Goal: Task Accomplishment & Management: Use online tool/utility

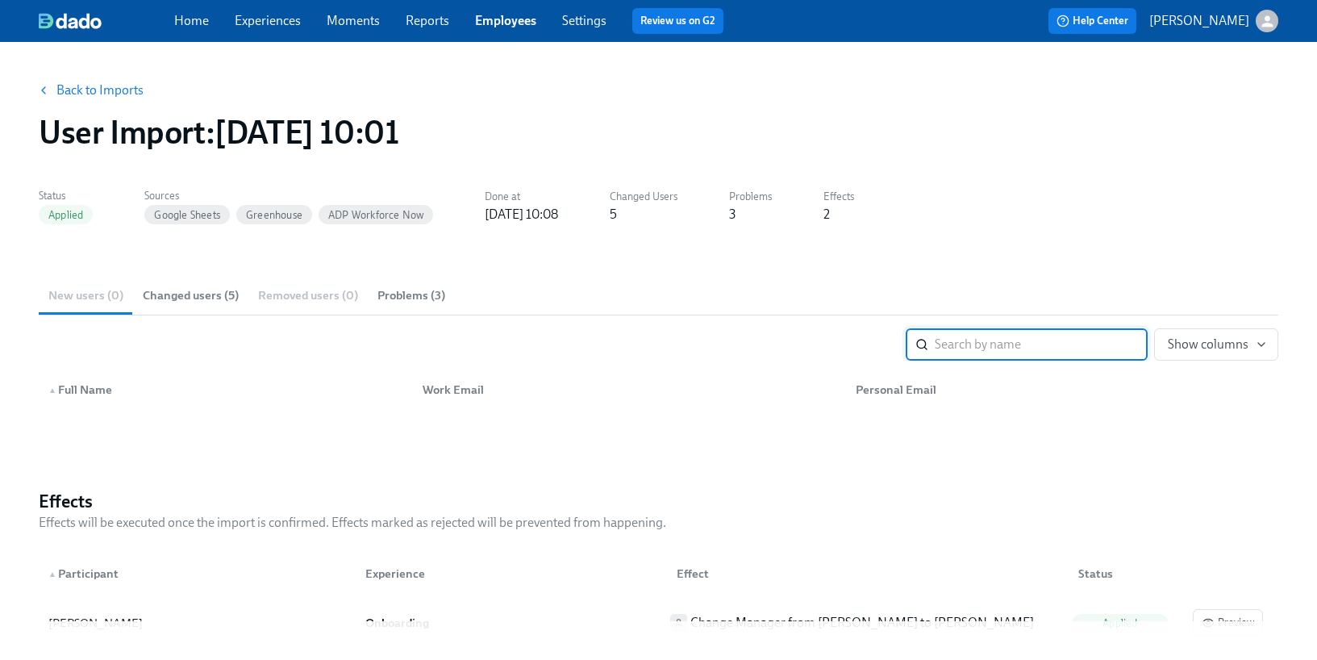
scroll to position [155, 0]
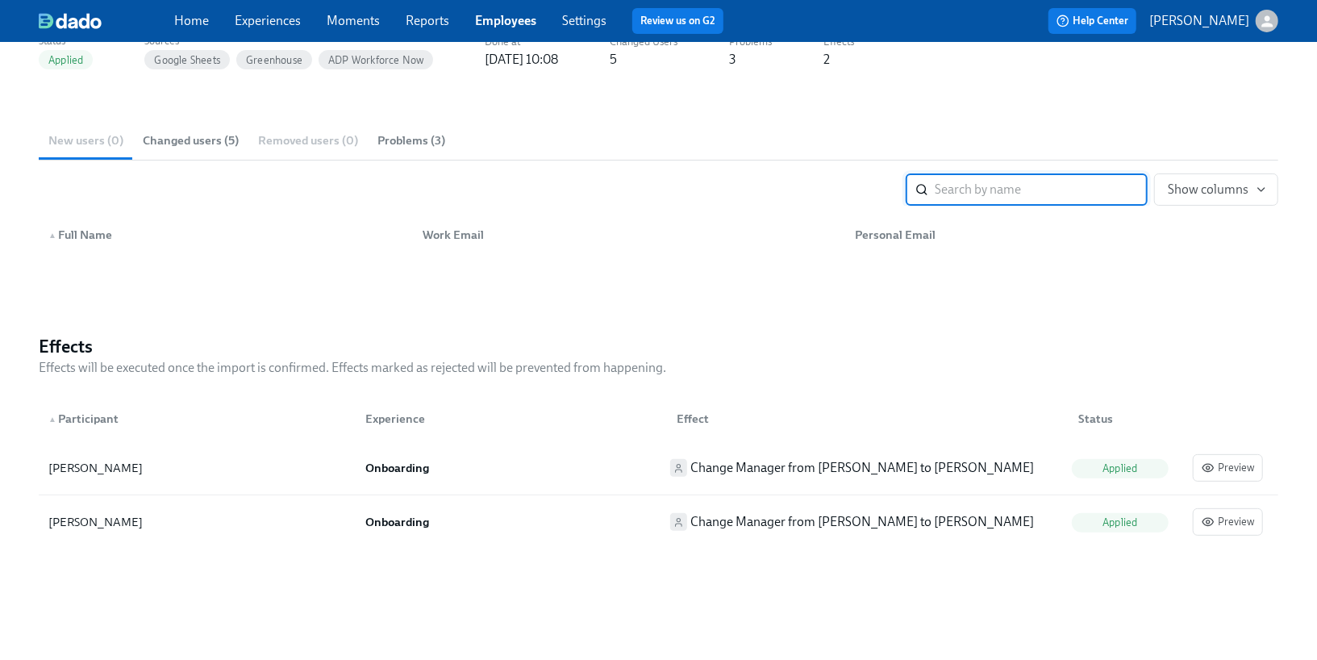
click at [497, 27] on link "Employees" at bounding box center [505, 20] width 61 height 15
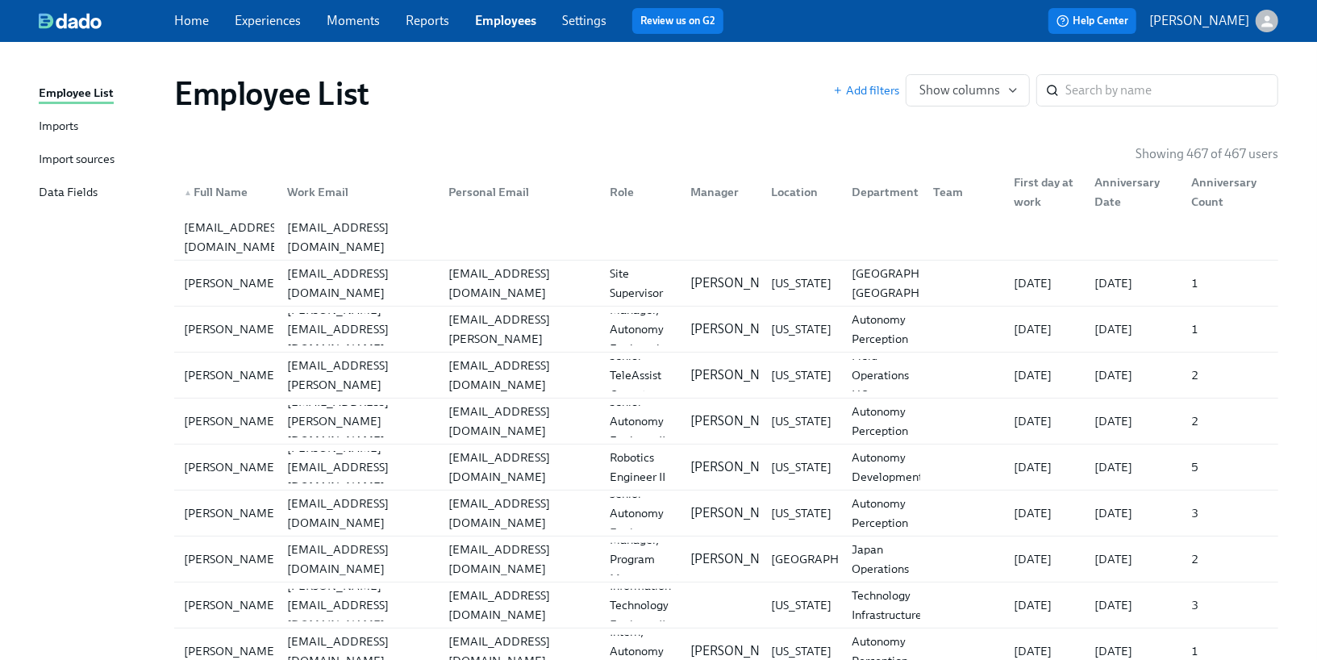
click at [69, 127] on div "Imports" at bounding box center [59, 127] width 40 height 20
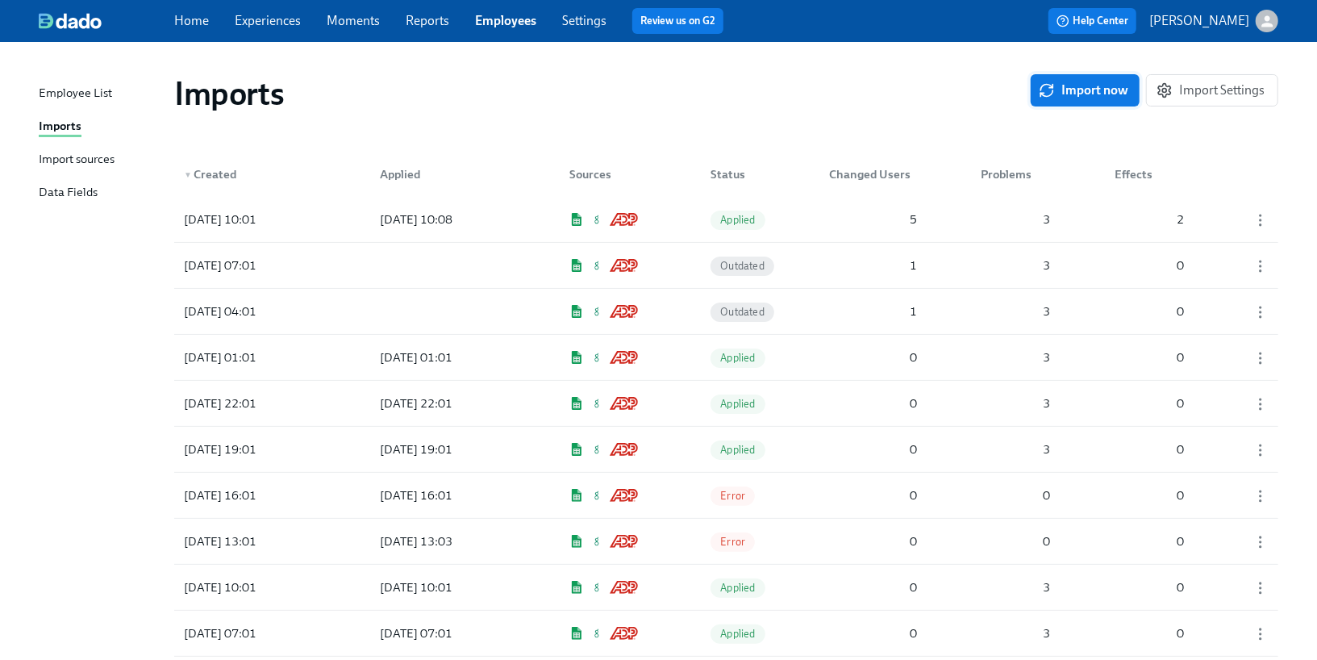
click at [1096, 97] on span "Import now" at bounding box center [1085, 90] width 86 height 16
